Goal: Navigation & Orientation: Find specific page/section

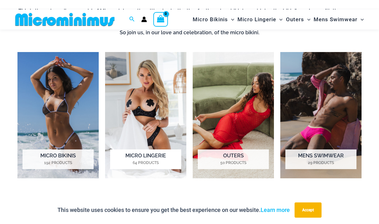
scroll to position [422, 0]
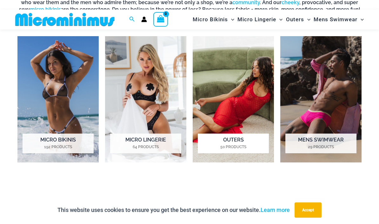
click at [241, 112] on img "Visit product category Outers" at bounding box center [233, 99] width 81 height 126
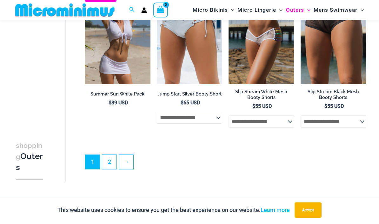
scroll to position [1260, 0]
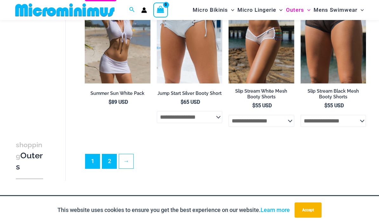
click at [109, 161] on link "2" at bounding box center [109, 161] width 14 height 14
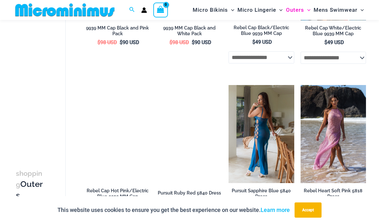
scroll to position [407, 0]
